Goal: Contribute content

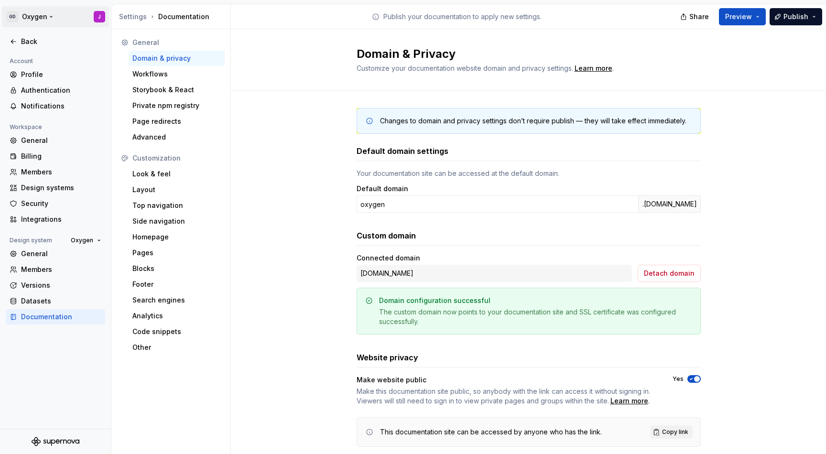
click at [27, 11] on html "GD Oxygen J Back Account Profile Authentication Notifications Workspace General…" at bounding box center [413, 227] width 826 height 454
click at [43, 42] on div "Gen Digital" at bounding box center [72, 47] width 81 height 10
click at [177, 40] on div "Gen Digital" at bounding box center [192, 42] width 62 height 10
click at [128, 17] on div "Settings" at bounding box center [133, 17] width 28 height 10
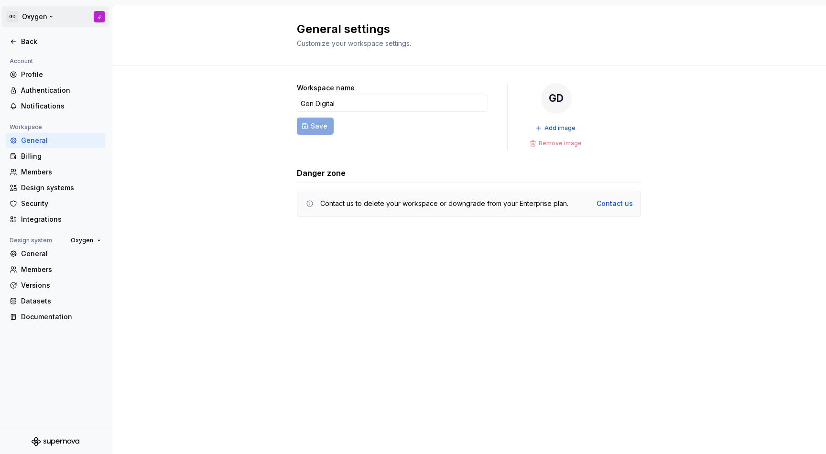
click at [11, 13] on html "GD Oxygen J Back Account Profile Authentication Notifications Workspace General…" at bounding box center [413, 227] width 826 height 454
click at [27, 42] on div "Back" at bounding box center [61, 42] width 80 height 10
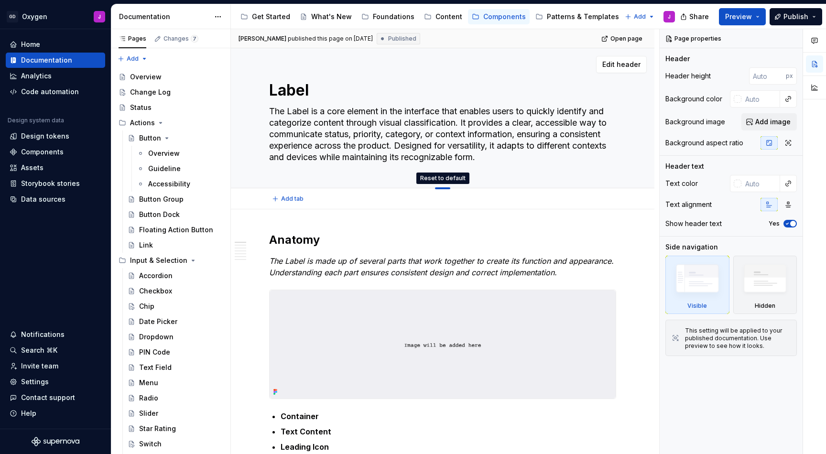
drag, startPoint x: 444, startPoint y: 188, endPoint x: 444, endPoint y: 167, distance: 20.6
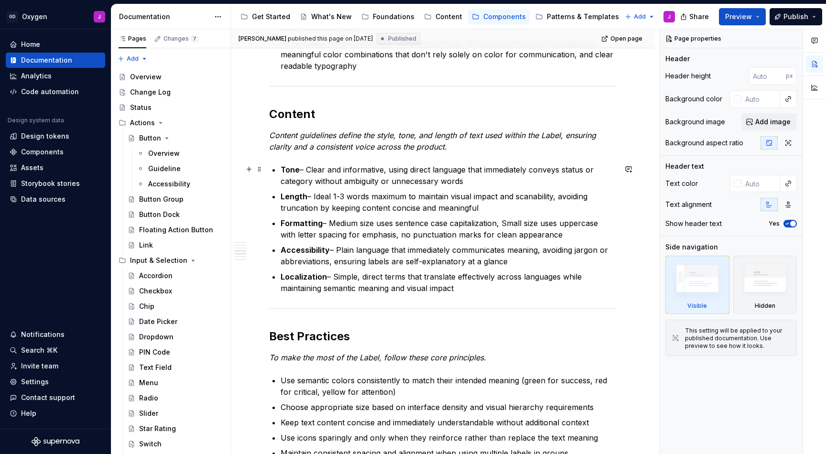
scroll to position [1065, 0]
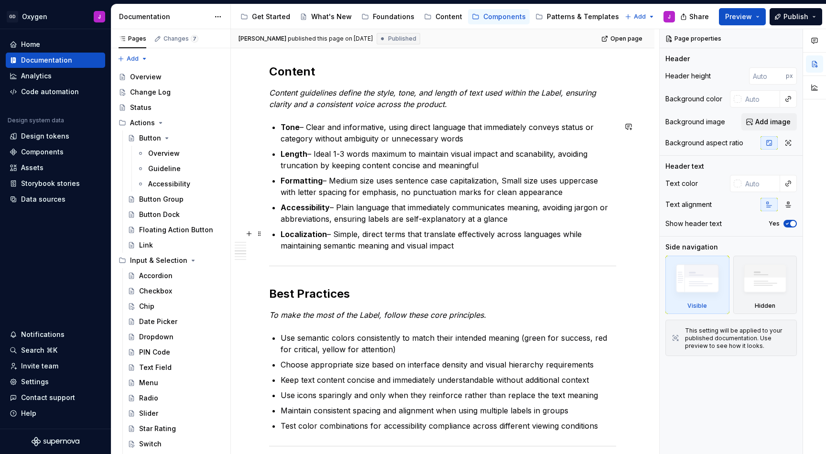
type textarea "*"
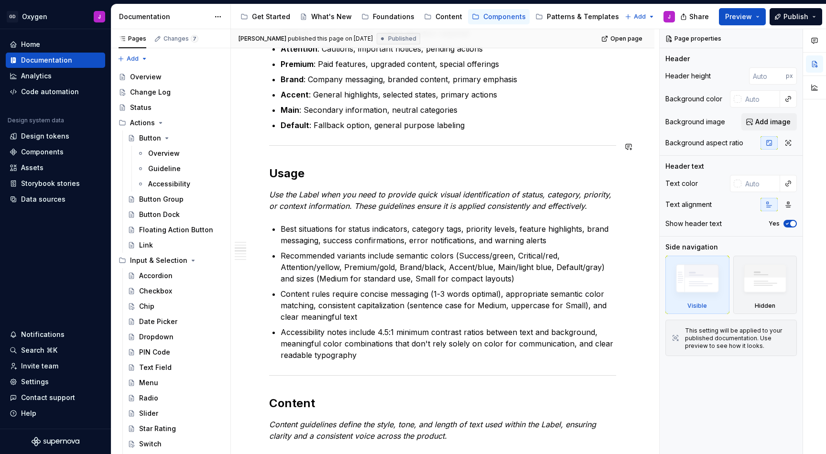
scroll to position [759, 0]
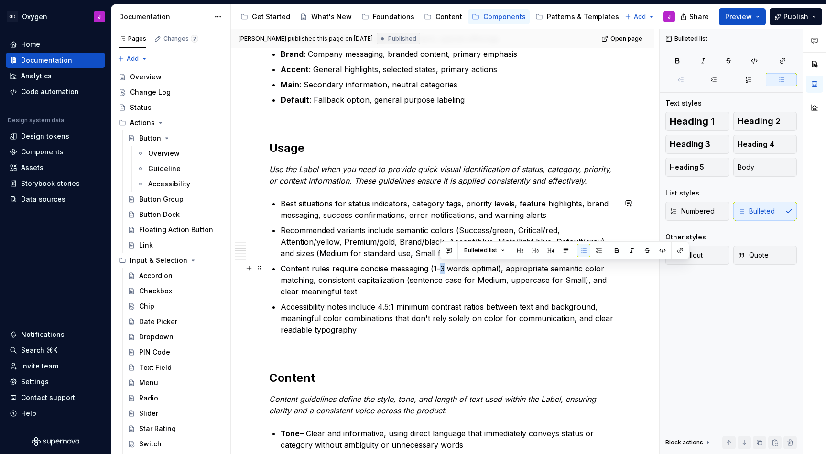
click at [441, 269] on p "Content rules require concise messaging (1-3 words optimal), appropriate semant…" at bounding box center [449, 280] width 336 height 34
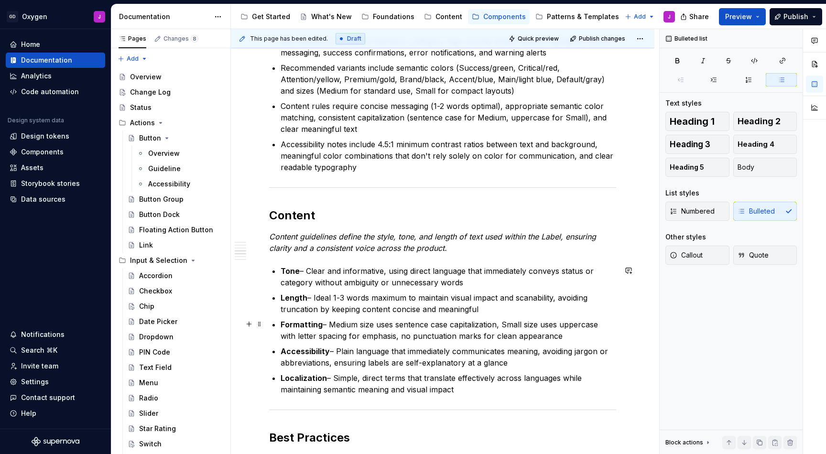
scroll to position [936, 0]
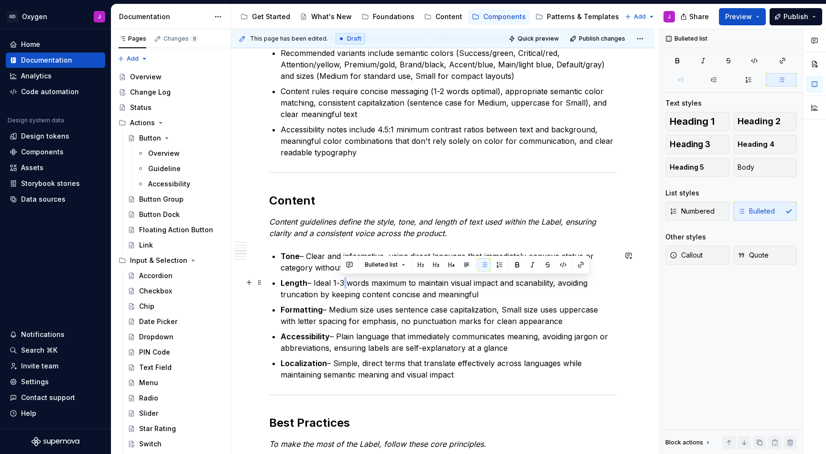
click at [342, 282] on p "Length – Ideal 1-3 words maximum to maintain visual impact and scanability, avo…" at bounding box center [449, 288] width 336 height 23
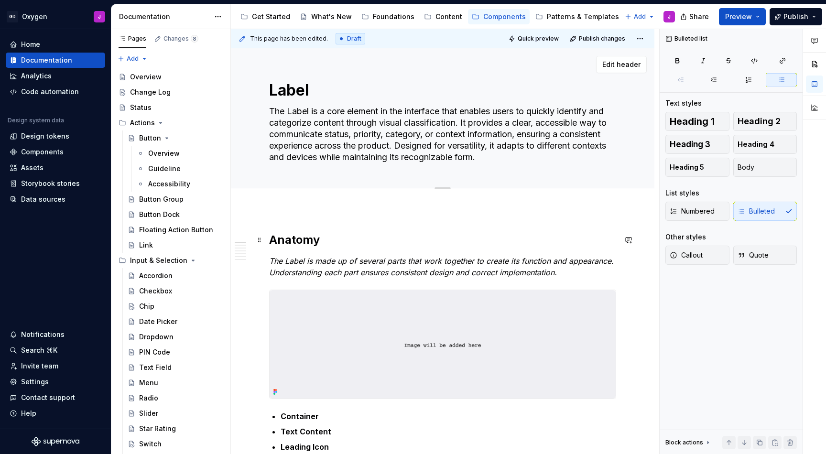
scroll to position [0, 0]
type textarea "*"
